Goal: Information Seeking & Learning: Learn about a topic

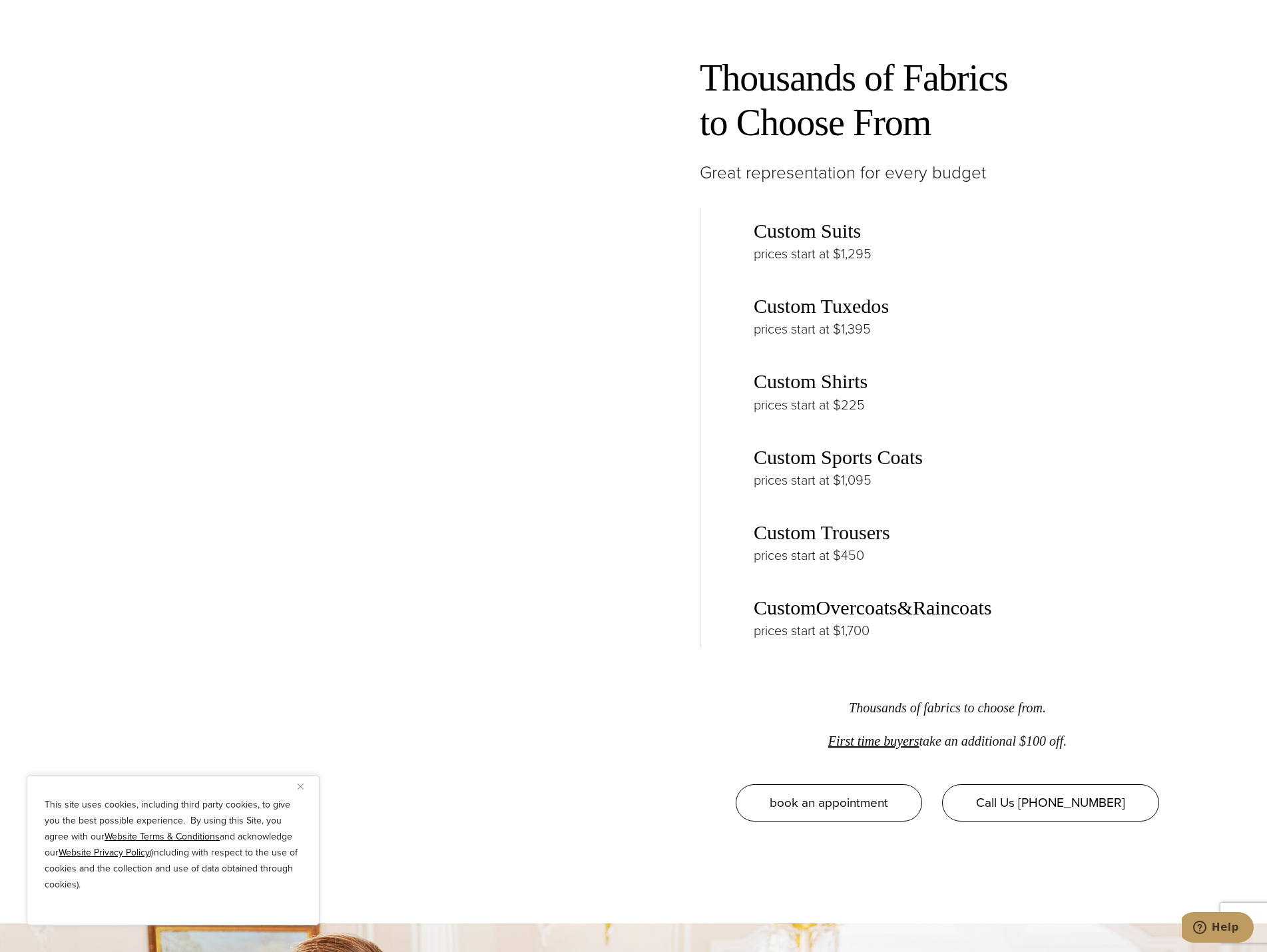
scroll to position [2264, 0]
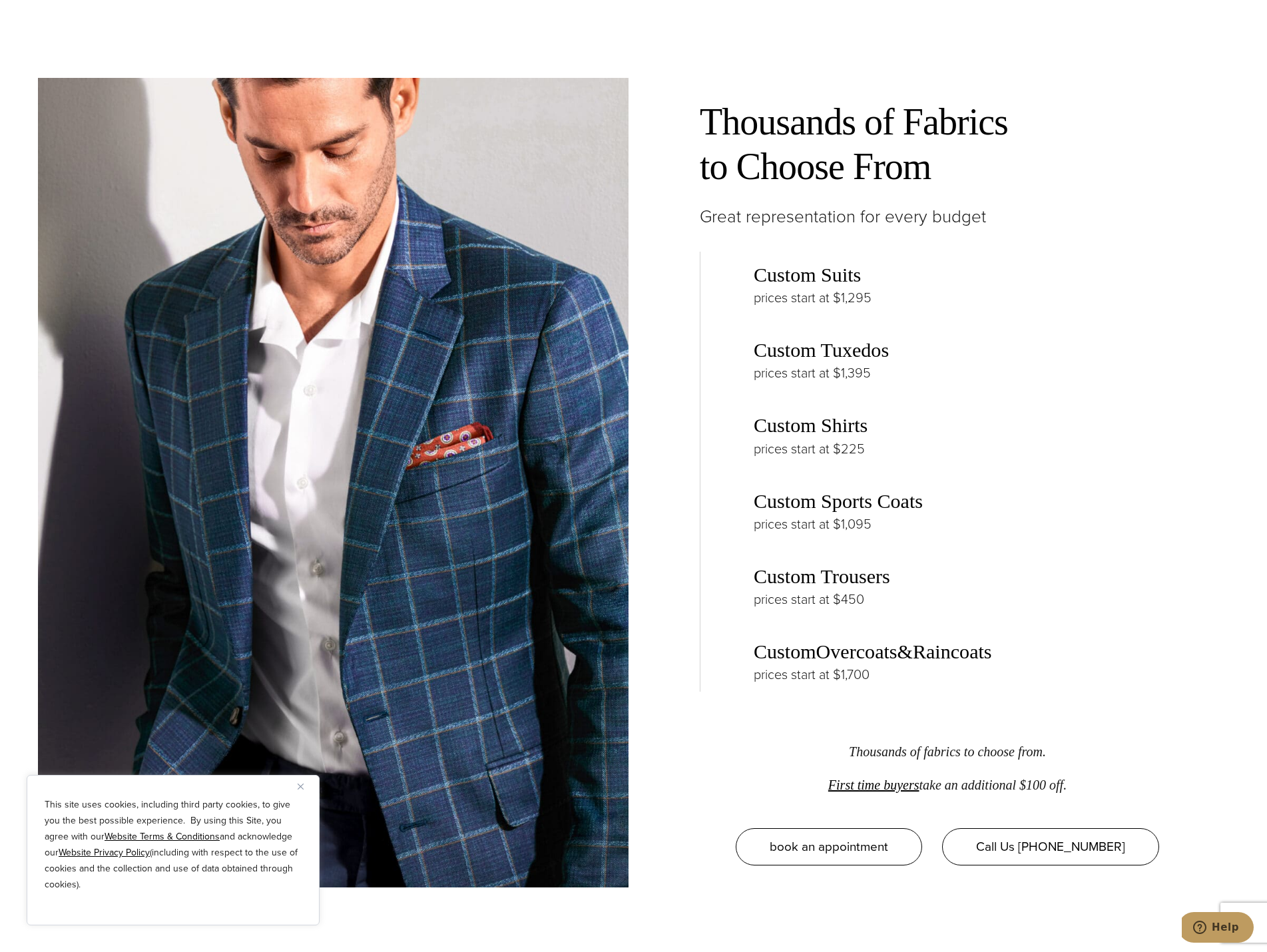
click at [786, 653] on h3 "Custom Overcoats & Raincoats" at bounding box center [974, 652] width 442 height 24
click at [791, 672] on p "prices start at $1,700" at bounding box center [974, 674] width 442 height 21
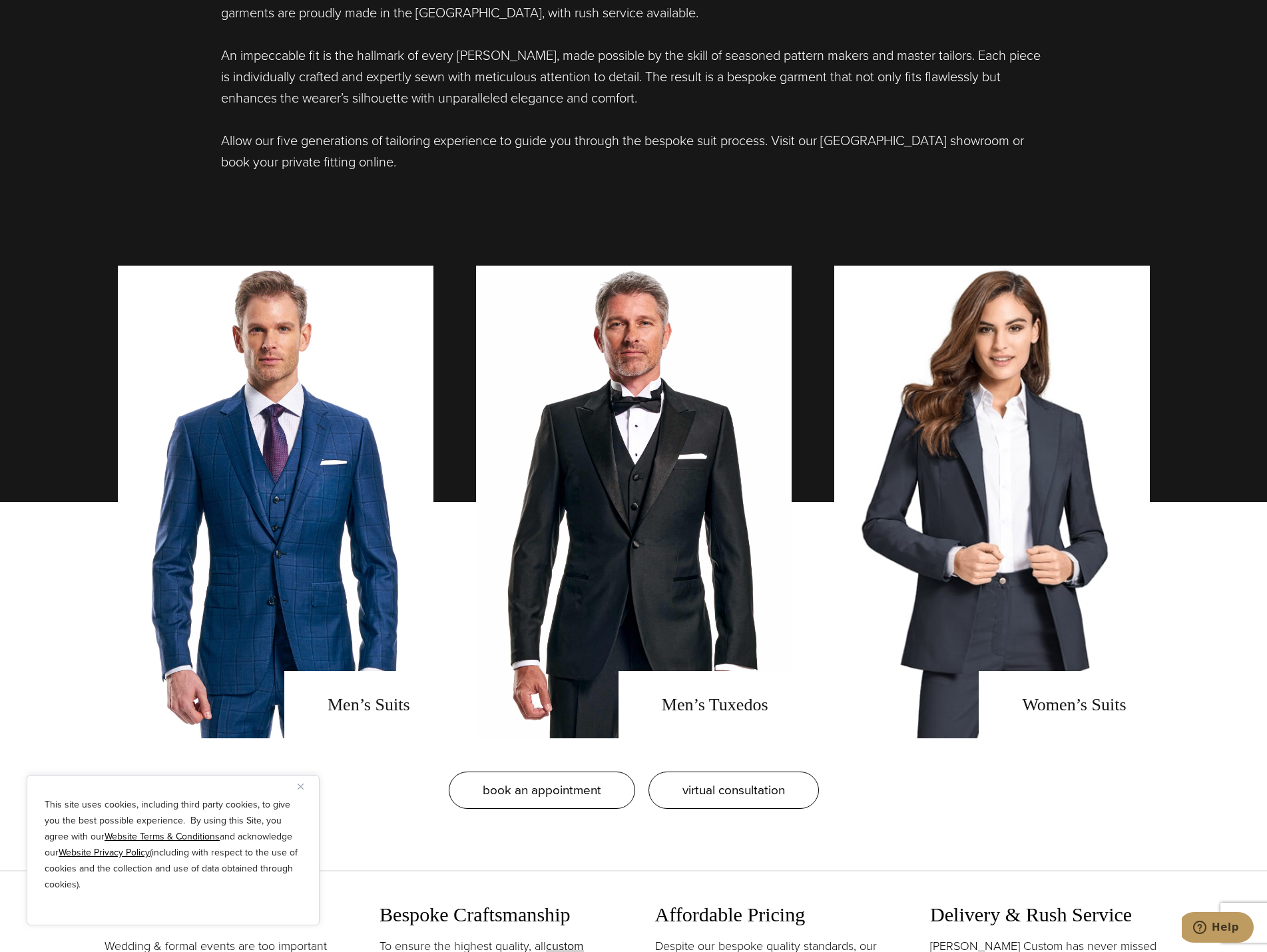
scroll to position [1132, 0]
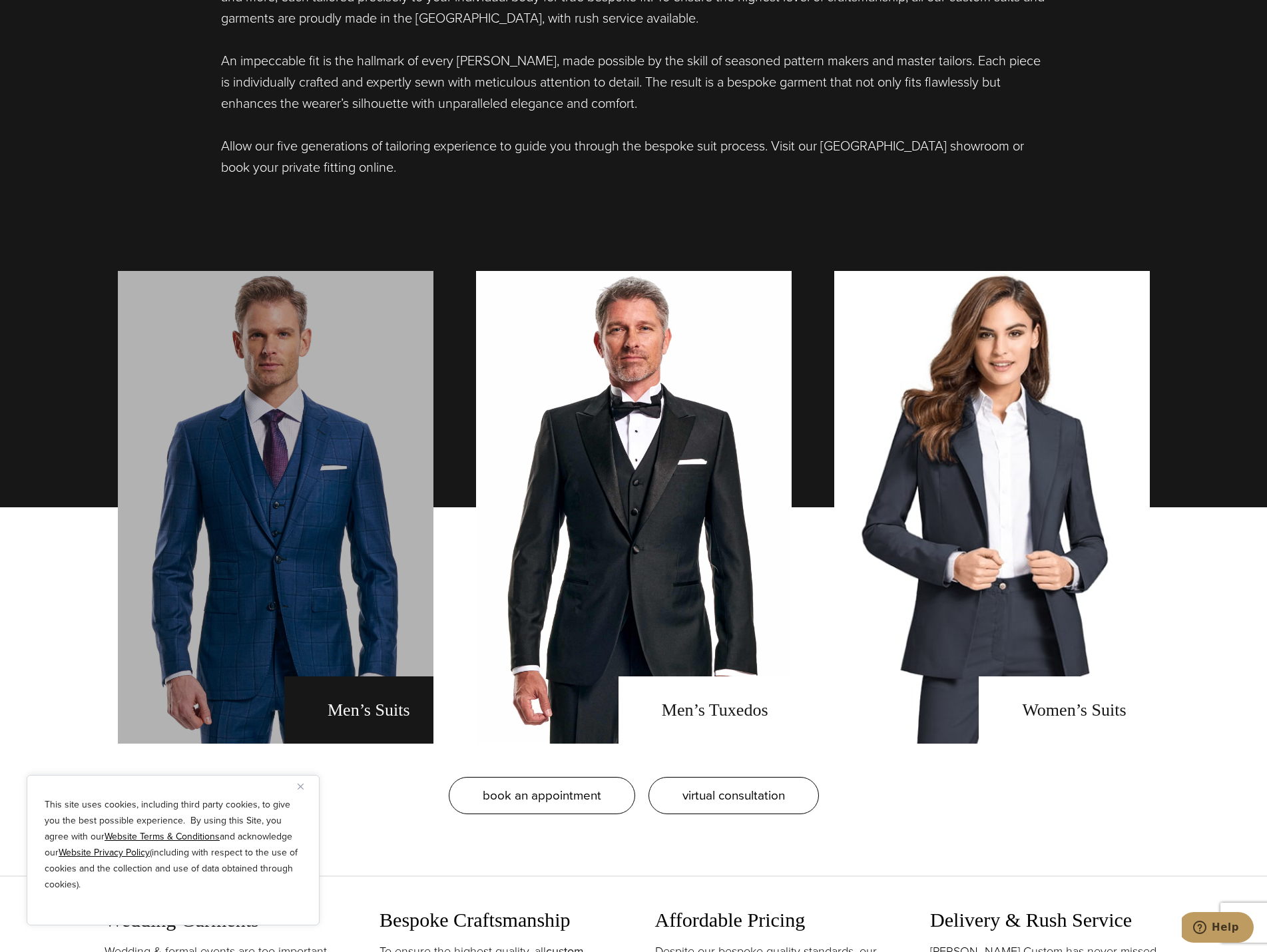
click at [346, 671] on link "men's suits" at bounding box center [275, 507] width 316 height 473
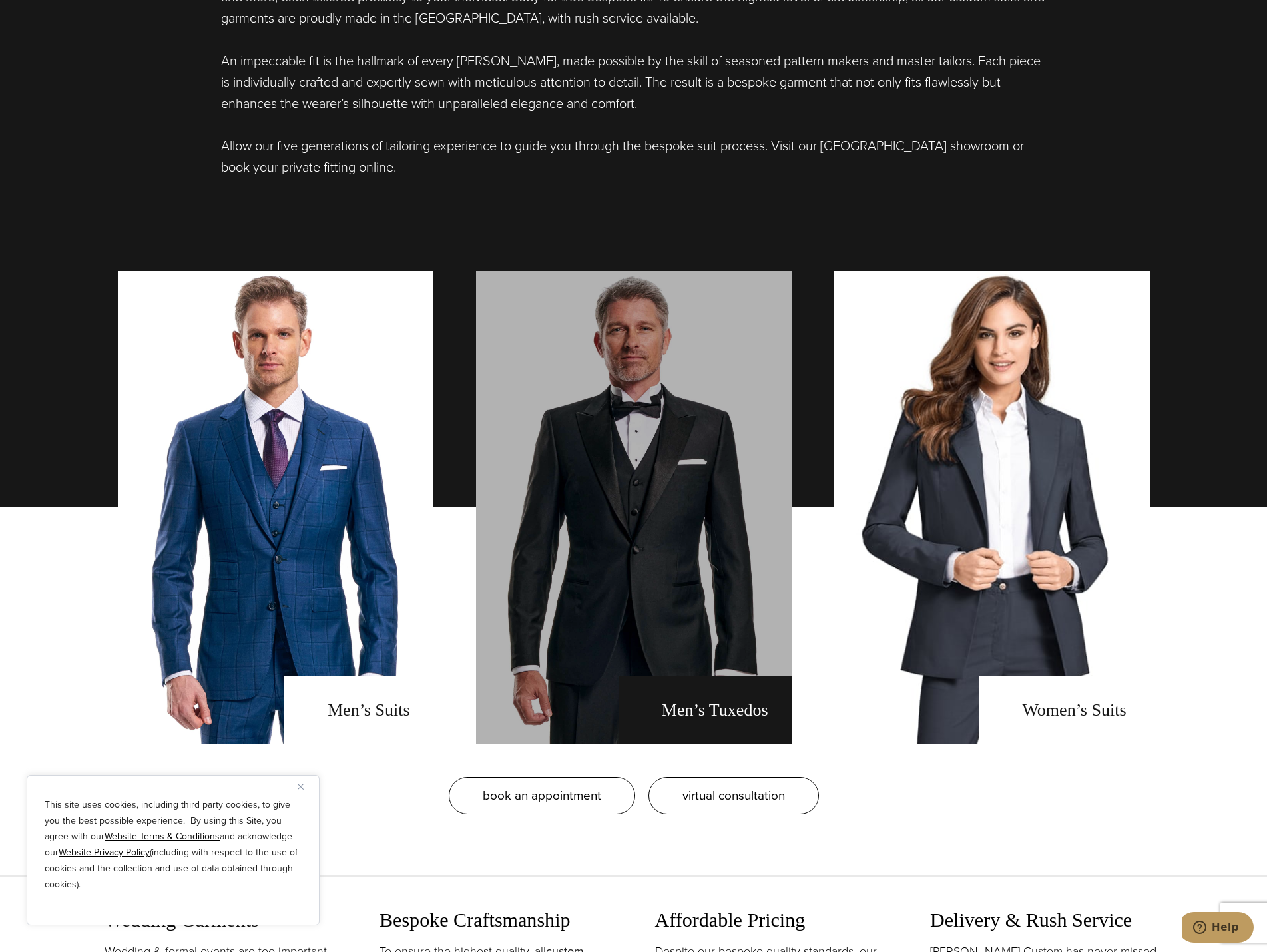
click at [619, 503] on link "men's tuxedos" at bounding box center [634, 507] width 316 height 473
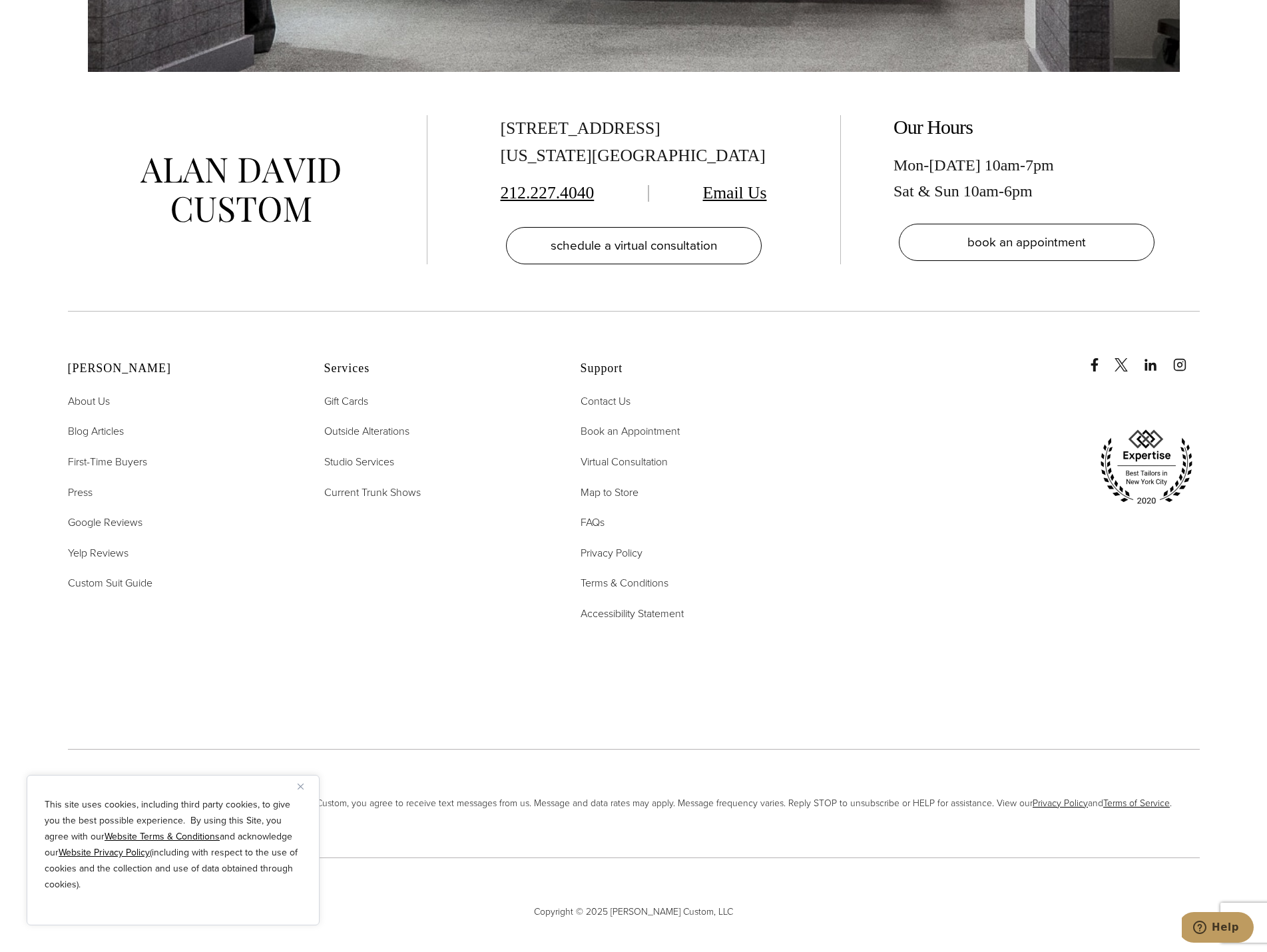
scroll to position [10074, 0]
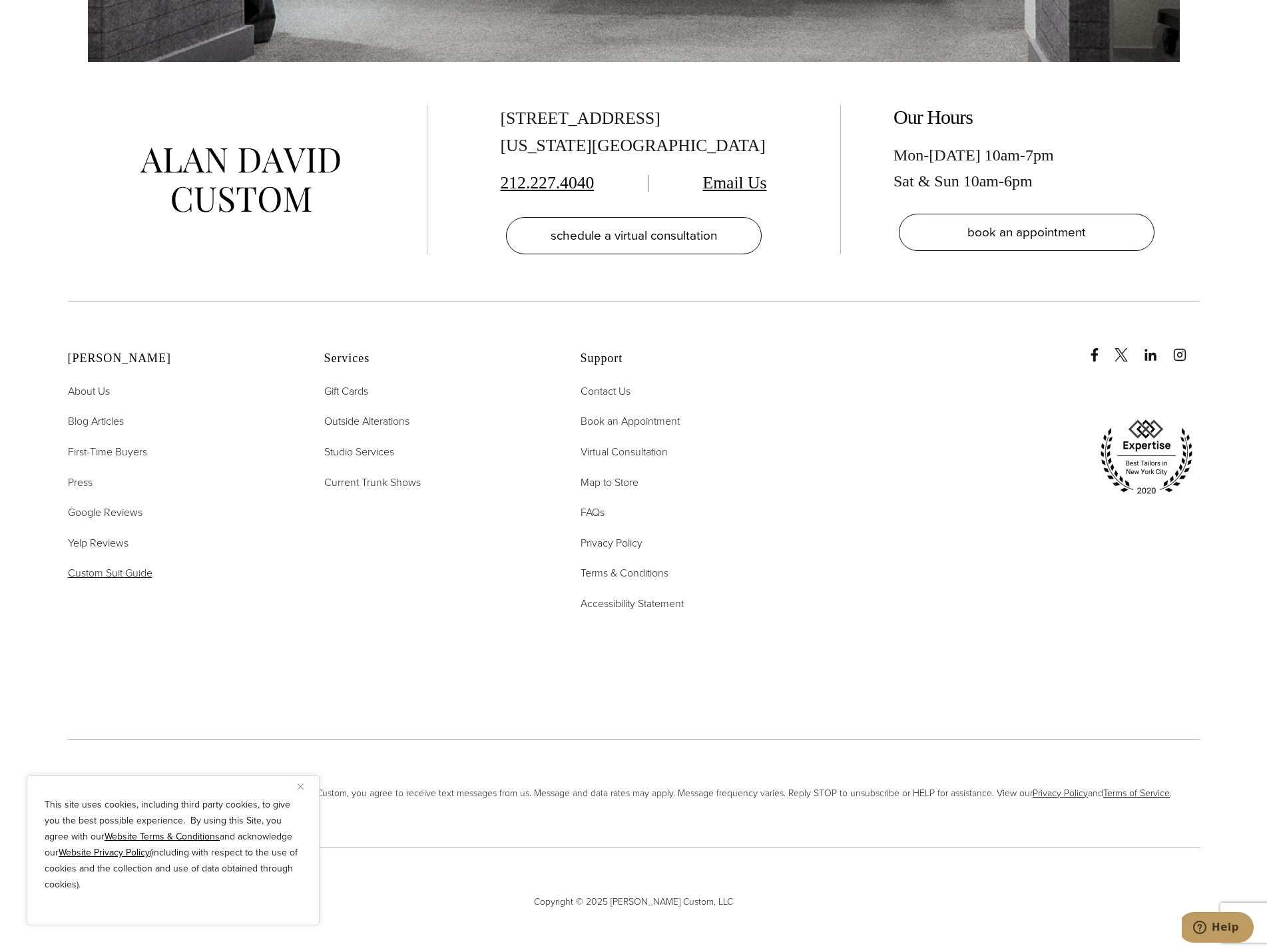
click at [139, 565] on link "Custom Suit Guide" at bounding box center [110, 573] width 84 height 17
click at [144, 566] on span "Custom Suit Guide" at bounding box center [110, 573] width 84 height 15
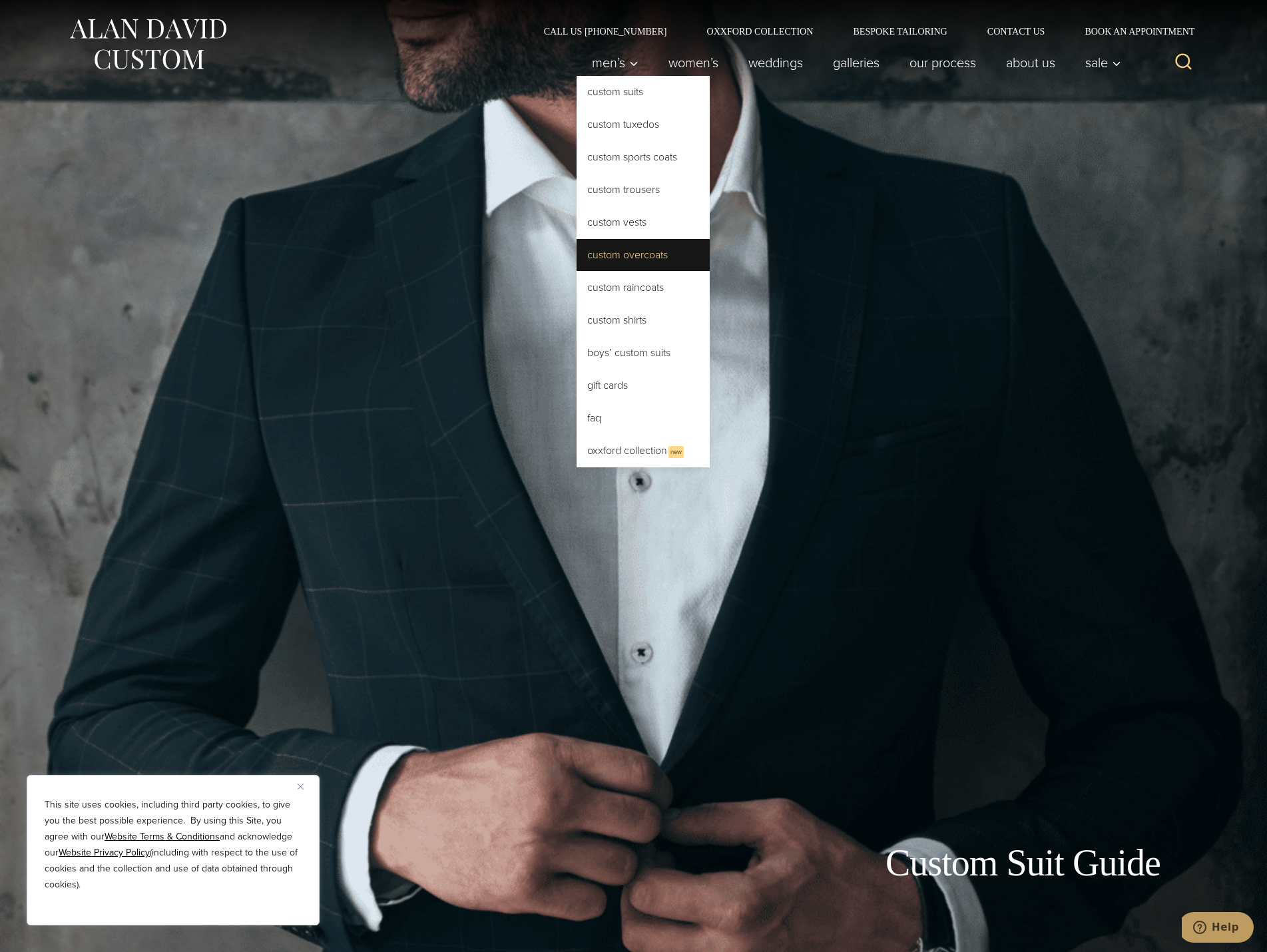
click at [614, 253] on link "Custom Overcoats" at bounding box center [643, 255] width 133 height 32
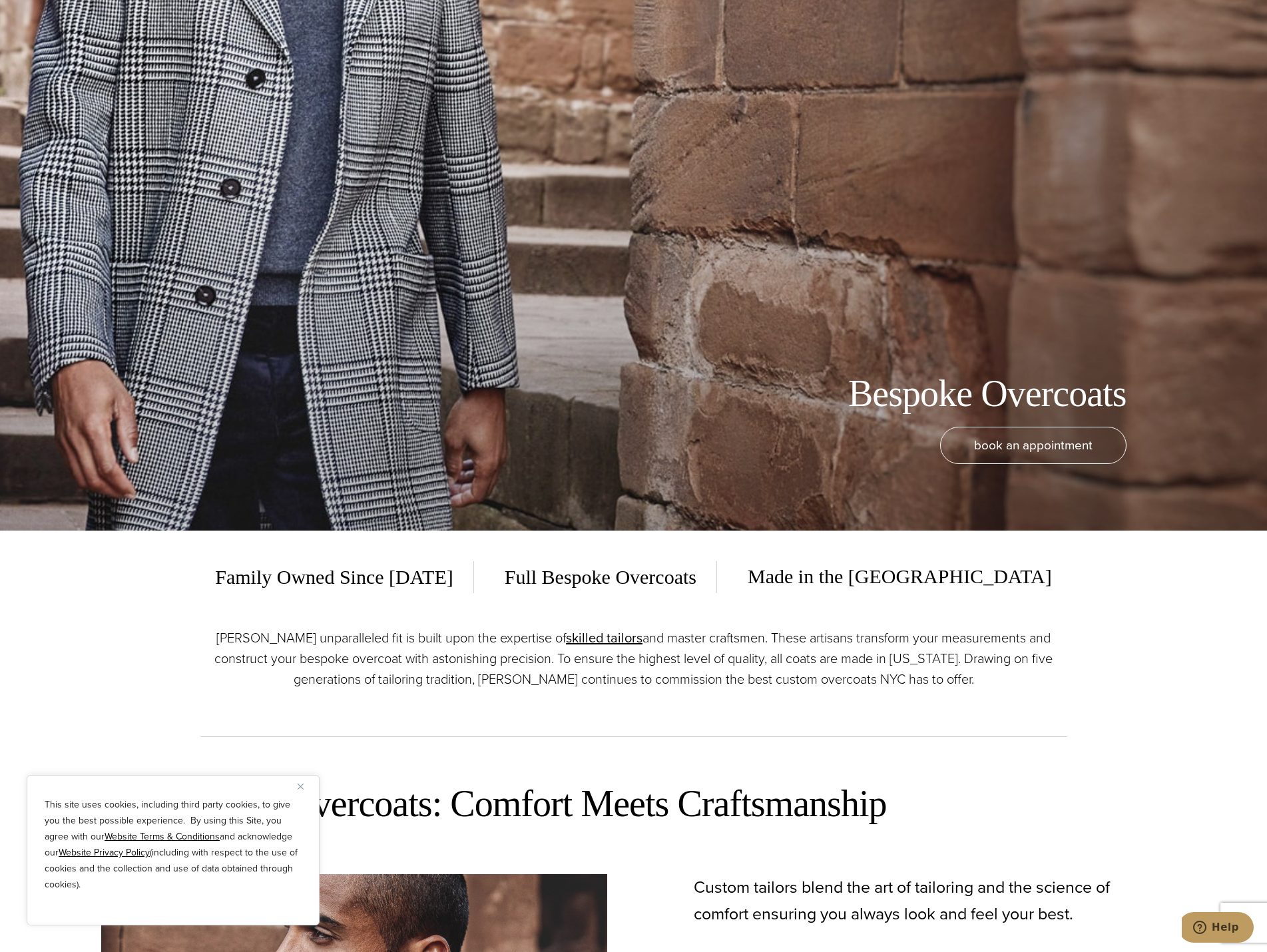
scroll to position [466, 0]
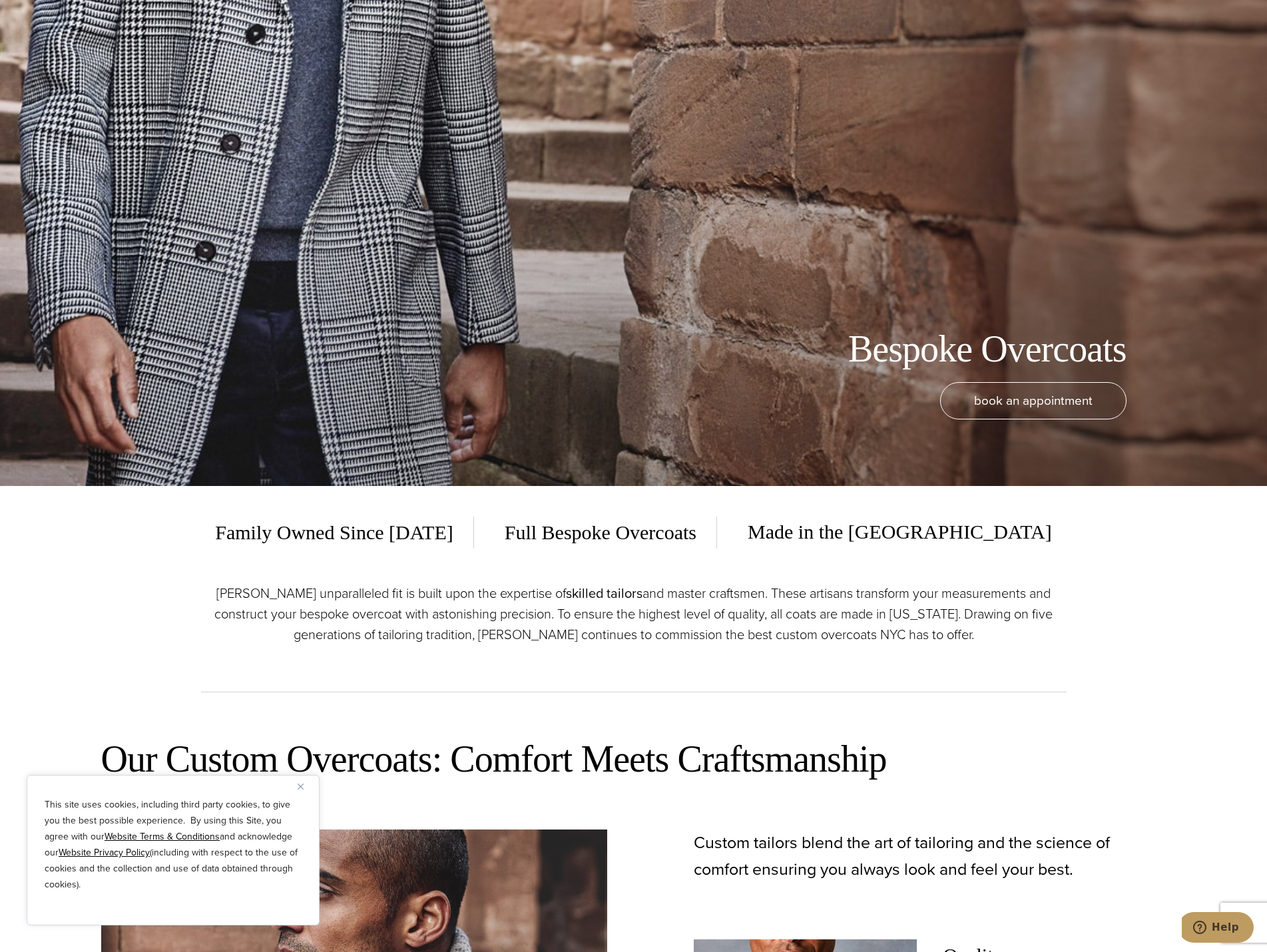
click at [603, 590] on link "skilled tailors" at bounding box center [604, 593] width 77 height 20
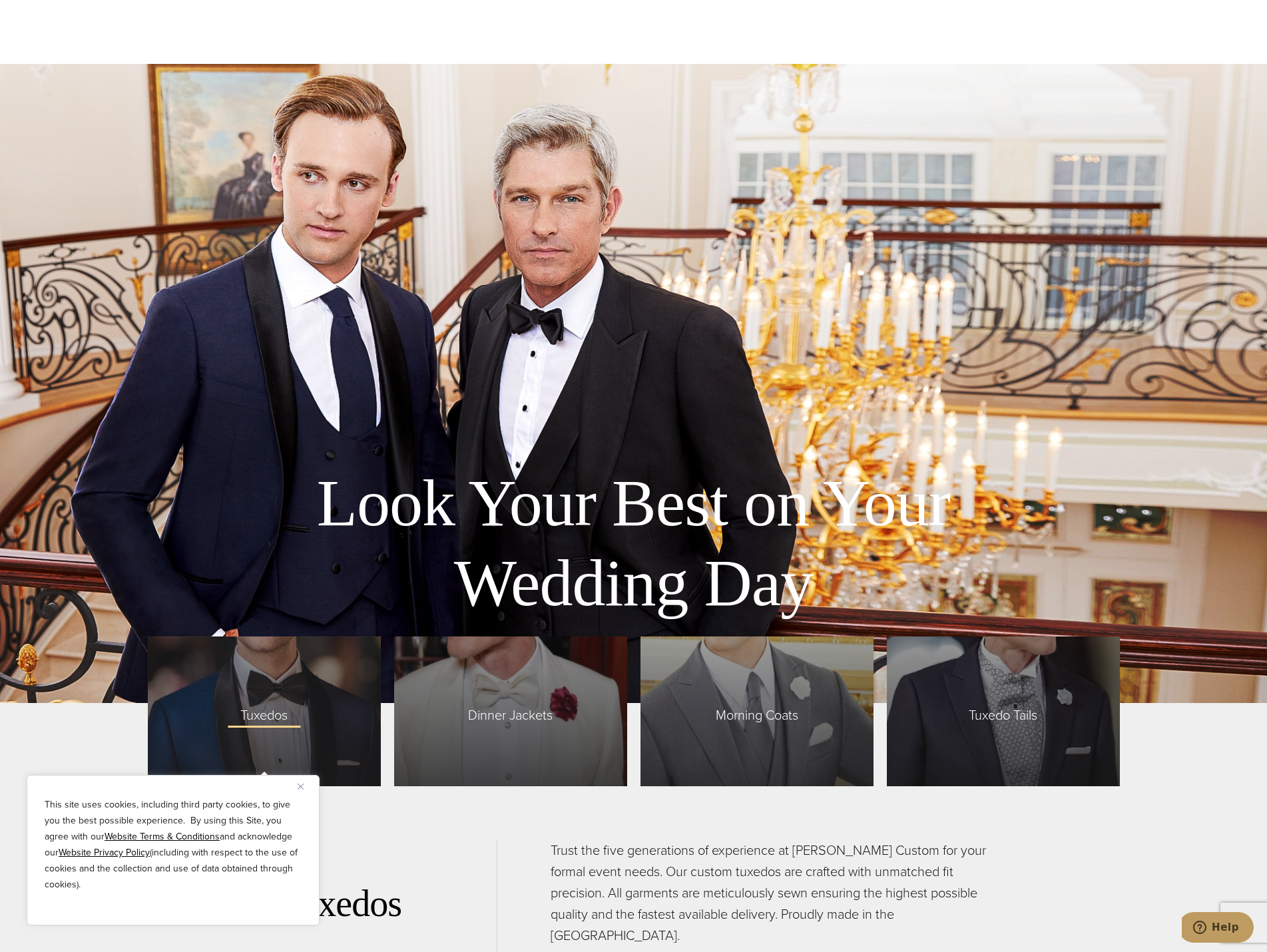
scroll to position [3529, 0]
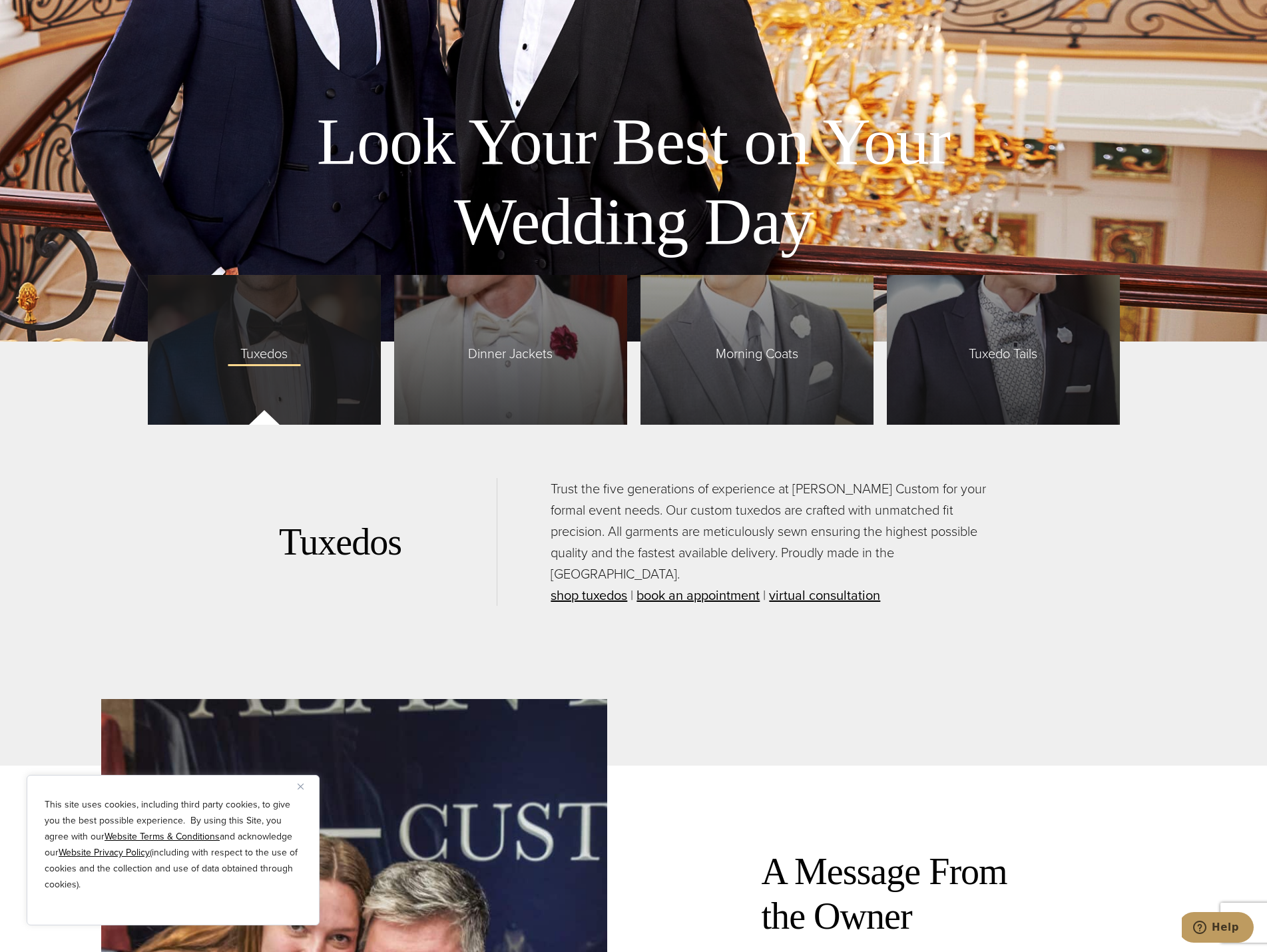
click at [268, 373] on div "Tuxedos" at bounding box center [264, 350] width 233 height 150
click at [285, 367] on div "Tuxedos" at bounding box center [264, 350] width 233 height 150
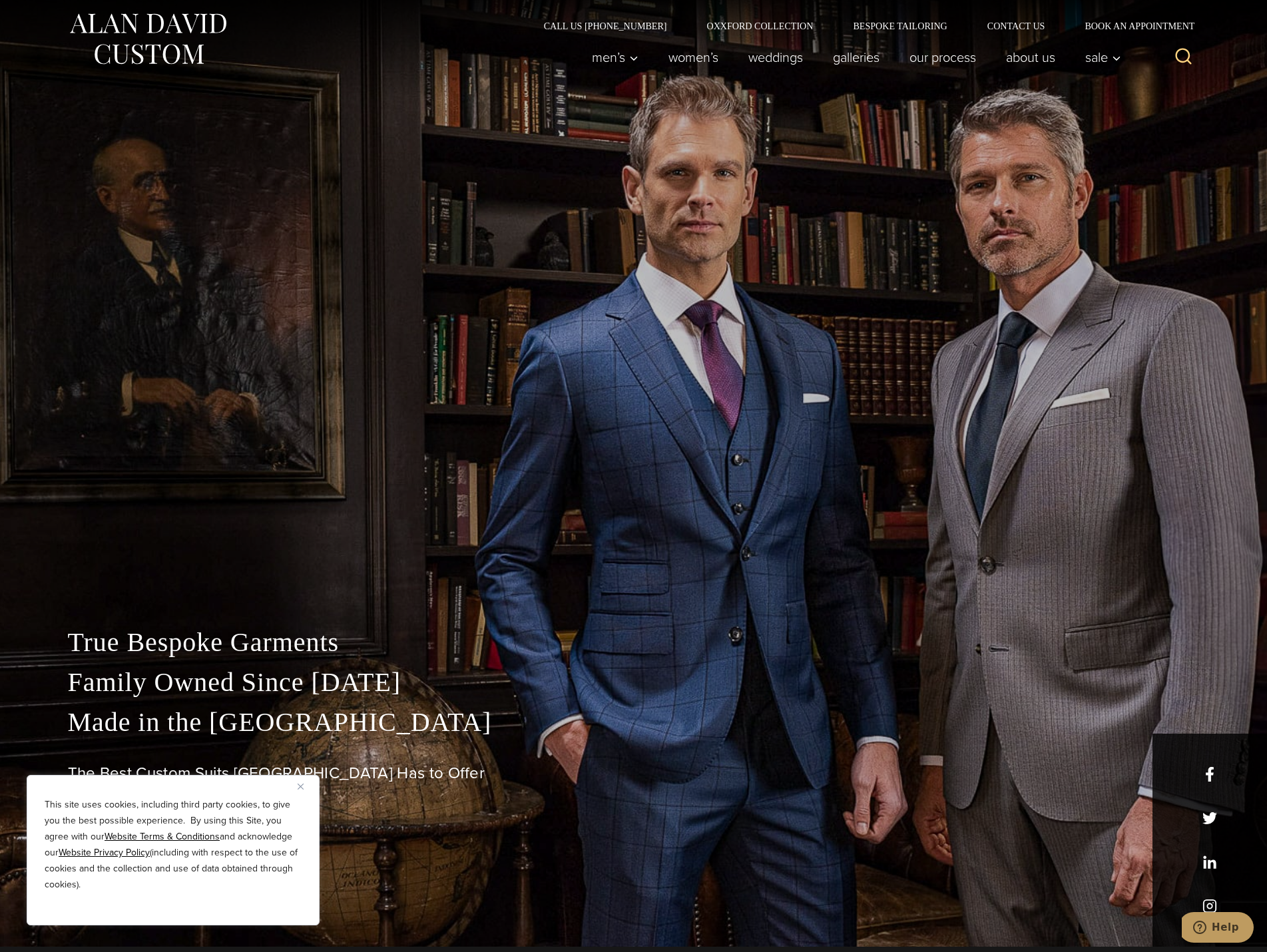
scroll to position [0, 0]
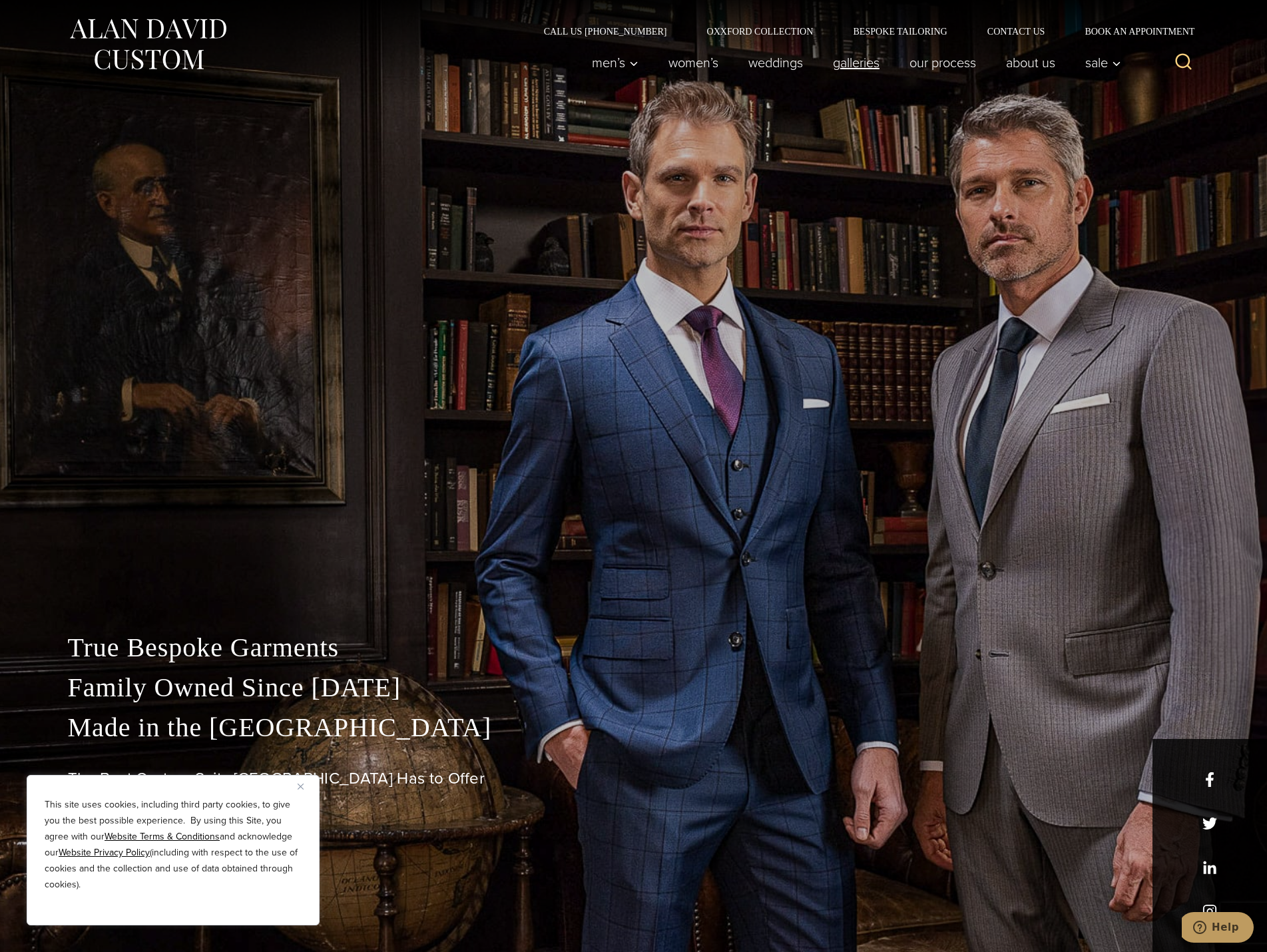
click at [846, 63] on link "Galleries" at bounding box center [856, 62] width 77 height 27
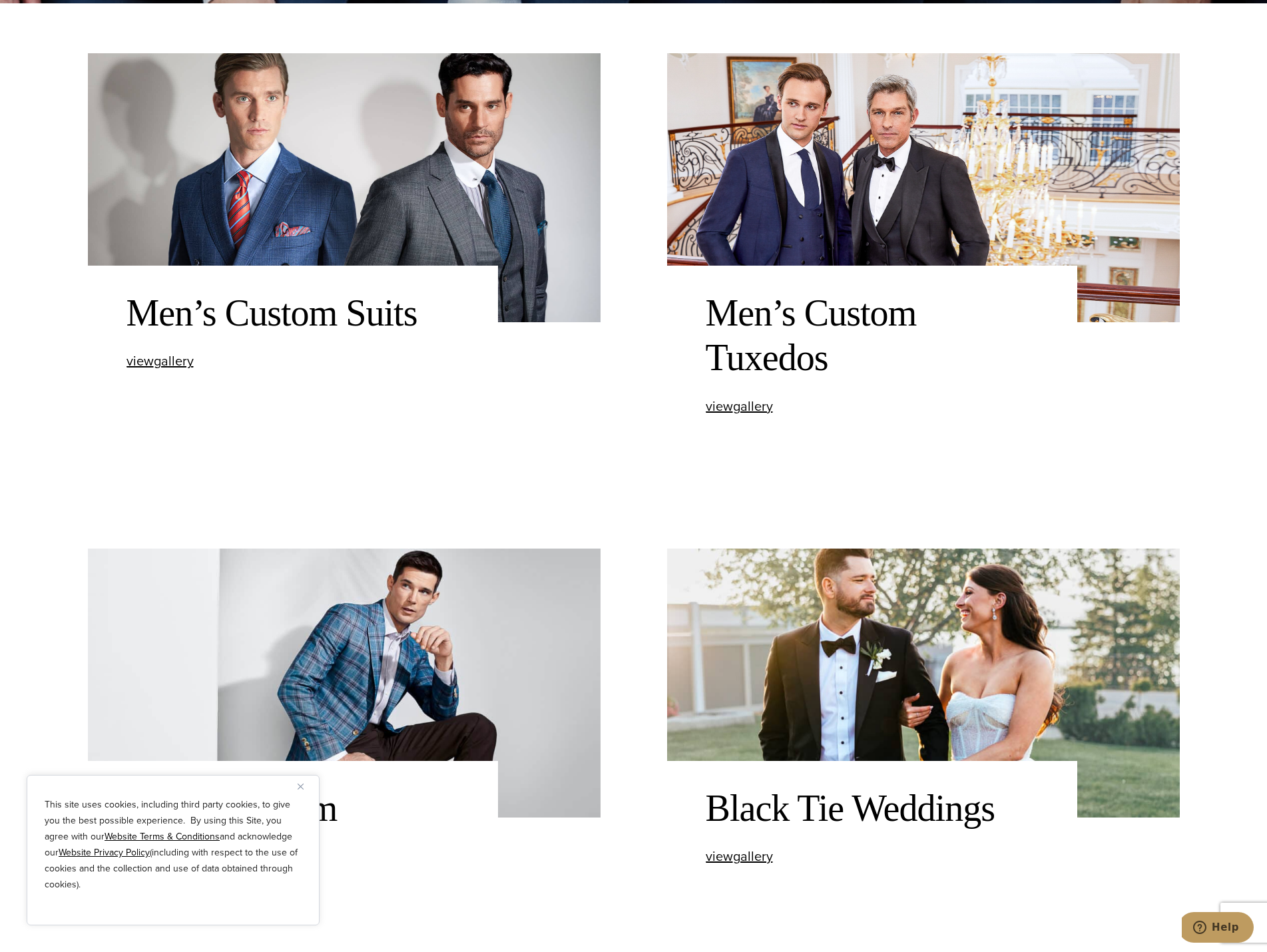
scroll to position [666, 0]
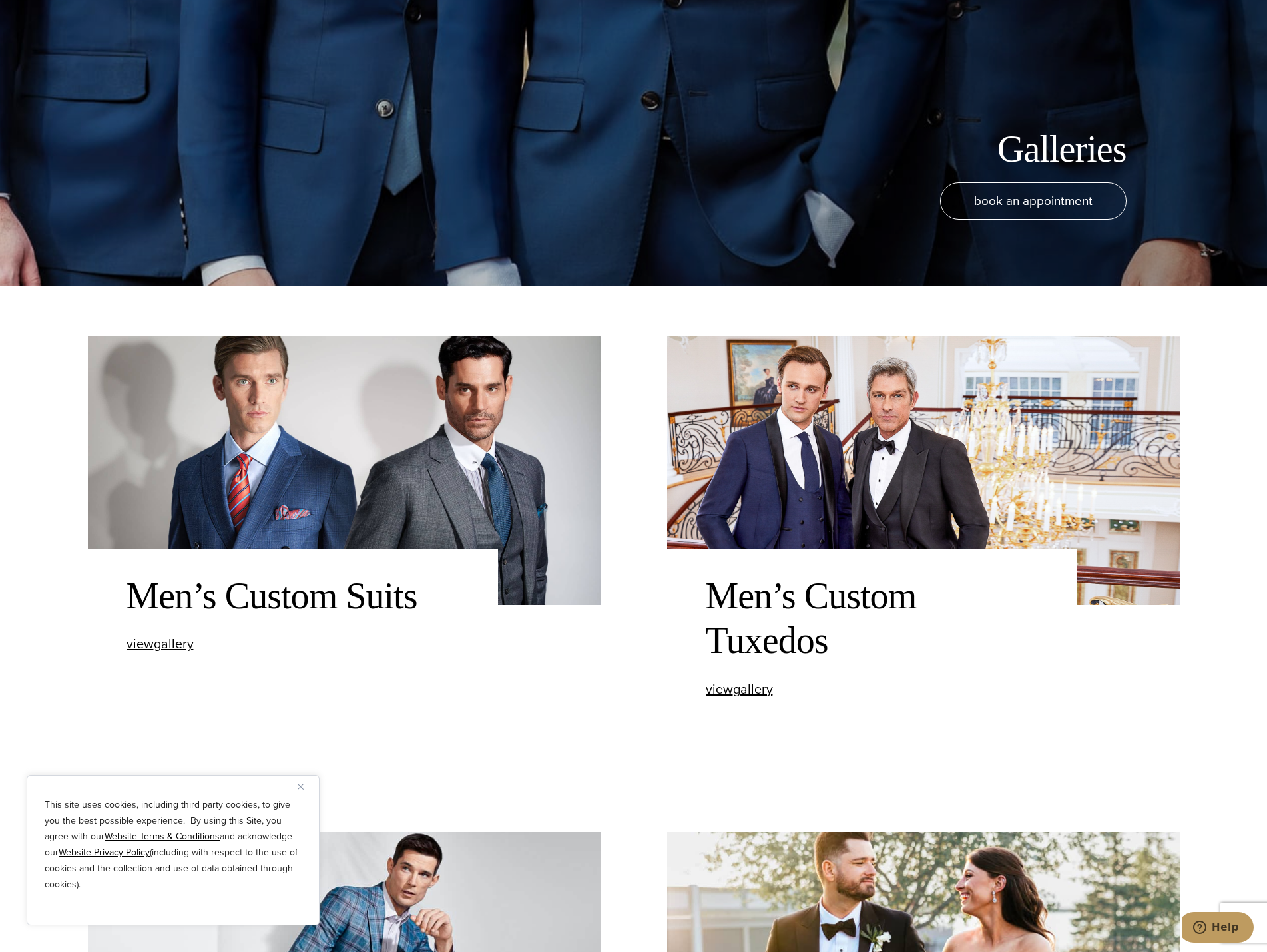
click at [790, 485] on img at bounding box center [923, 470] width 513 height 269
click at [735, 696] on span "view Men’s Custom Tuxedos gallery" at bounding box center [739, 689] width 67 height 20
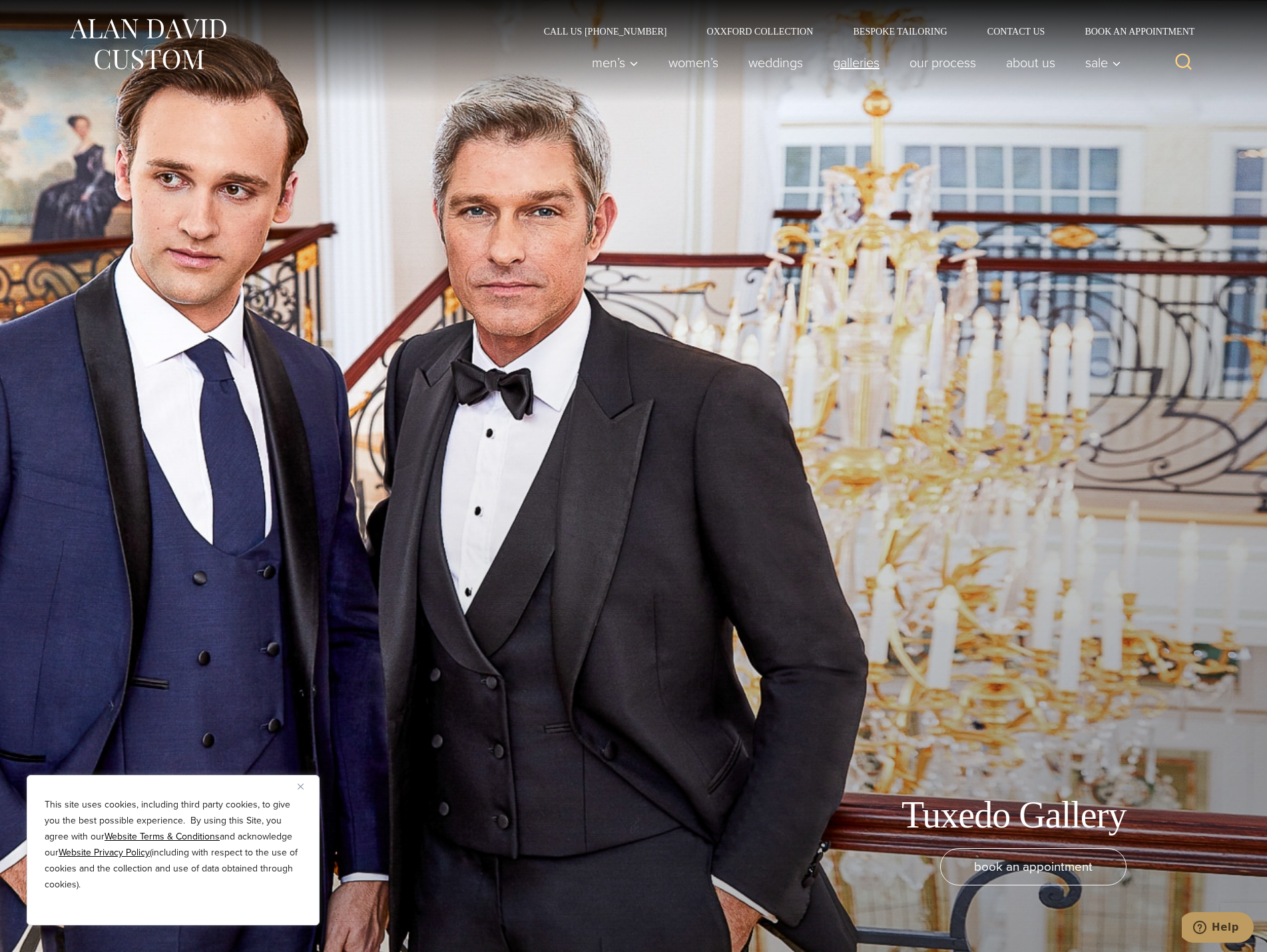
click at [854, 59] on link "Galleries" at bounding box center [856, 62] width 77 height 27
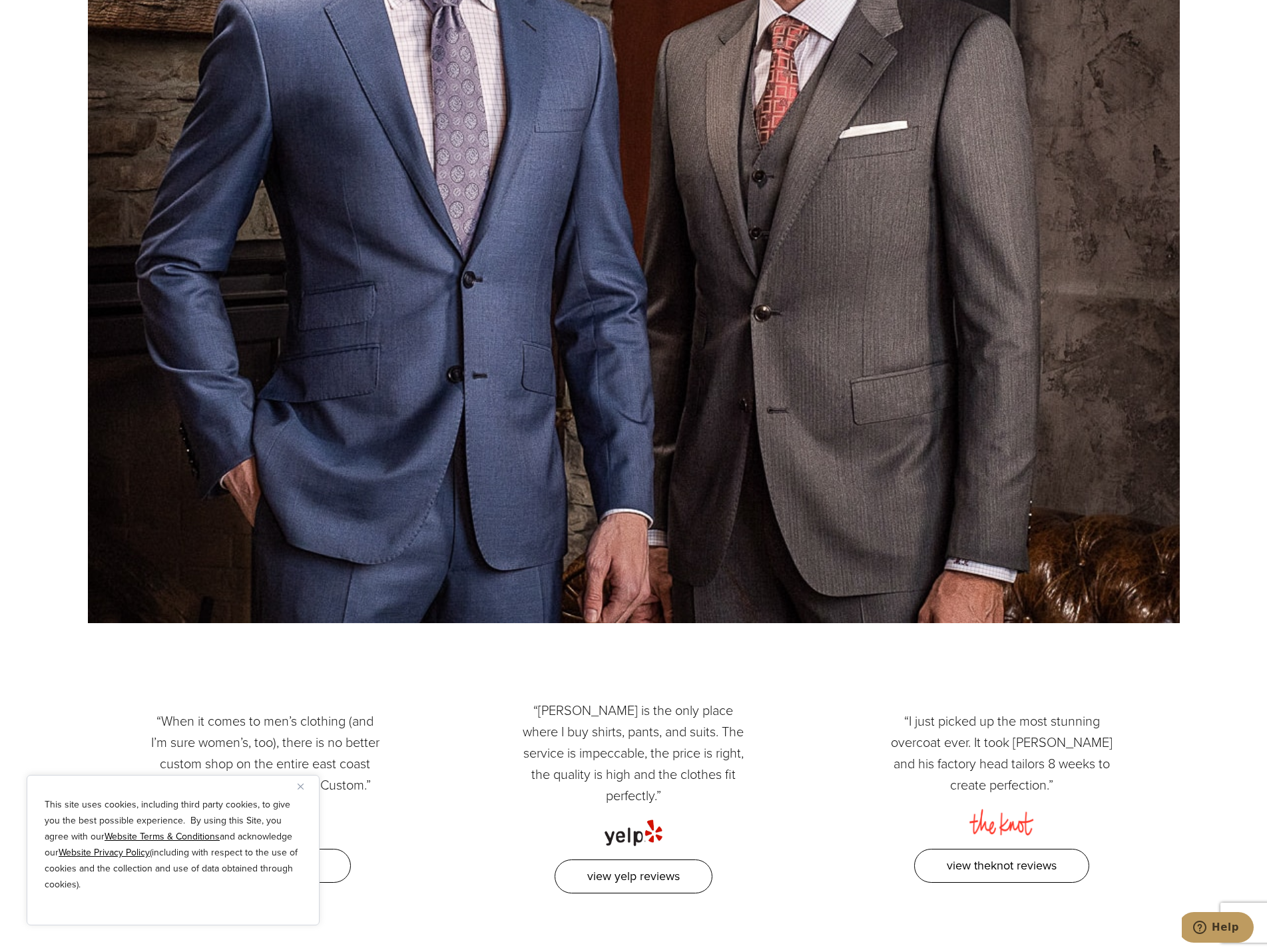
scroll to position [3596, 0]
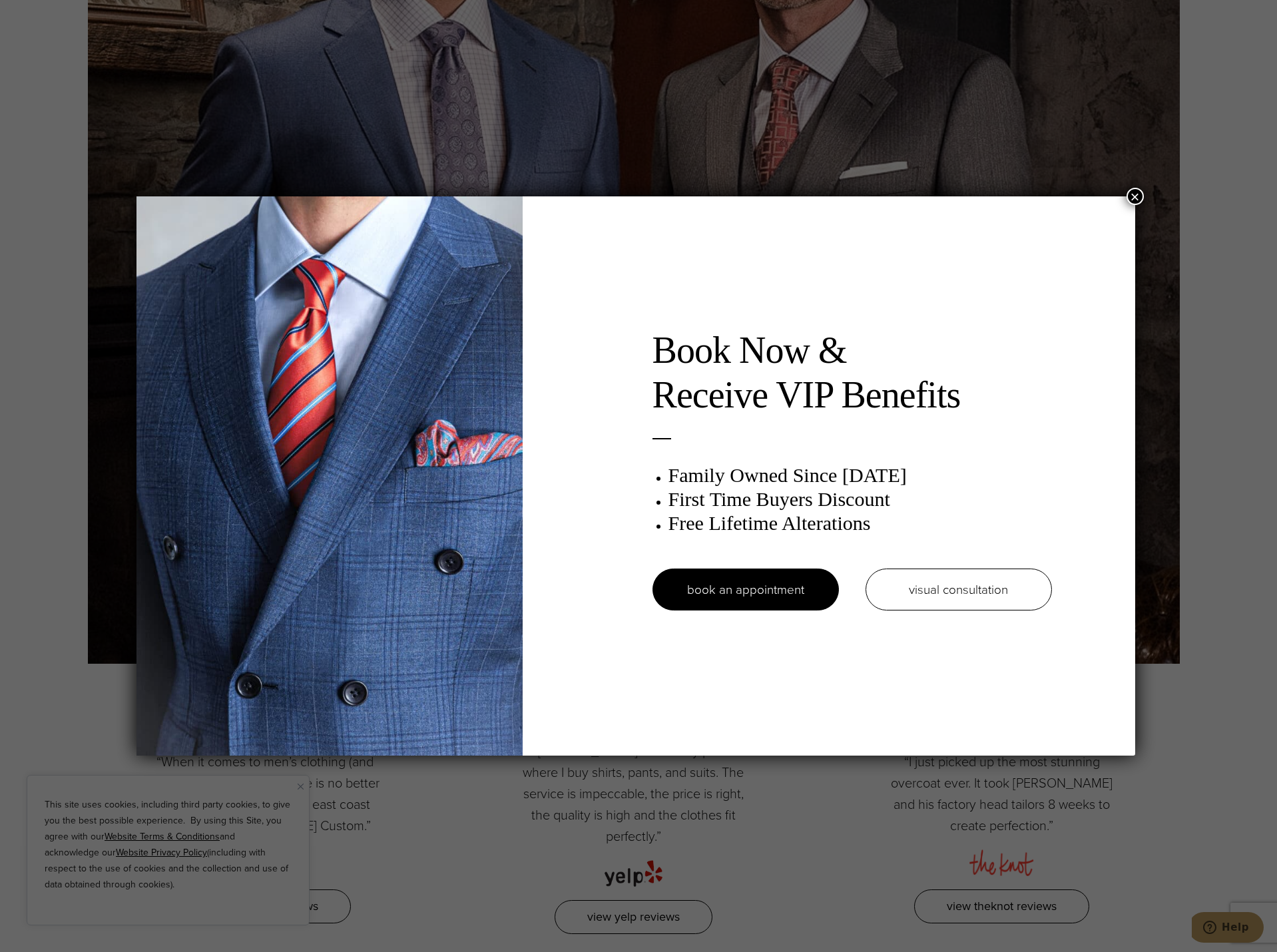
click at [1141, 191] on button "×" at bounding box center [1135, 196] width 17 height 17
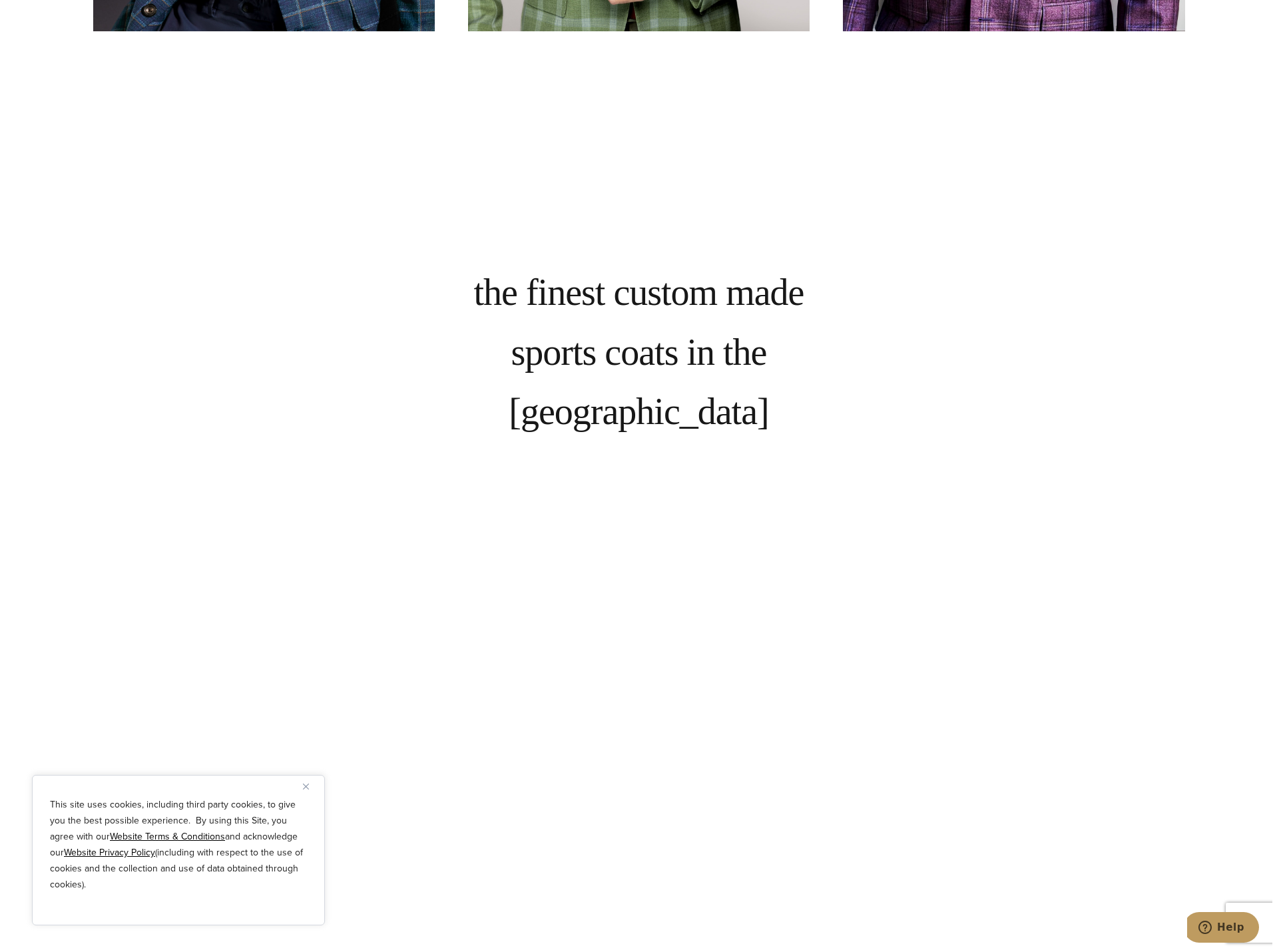
scroll to position [1399, 0]
